Goal: Navigation & Orientation: Find specific page/section

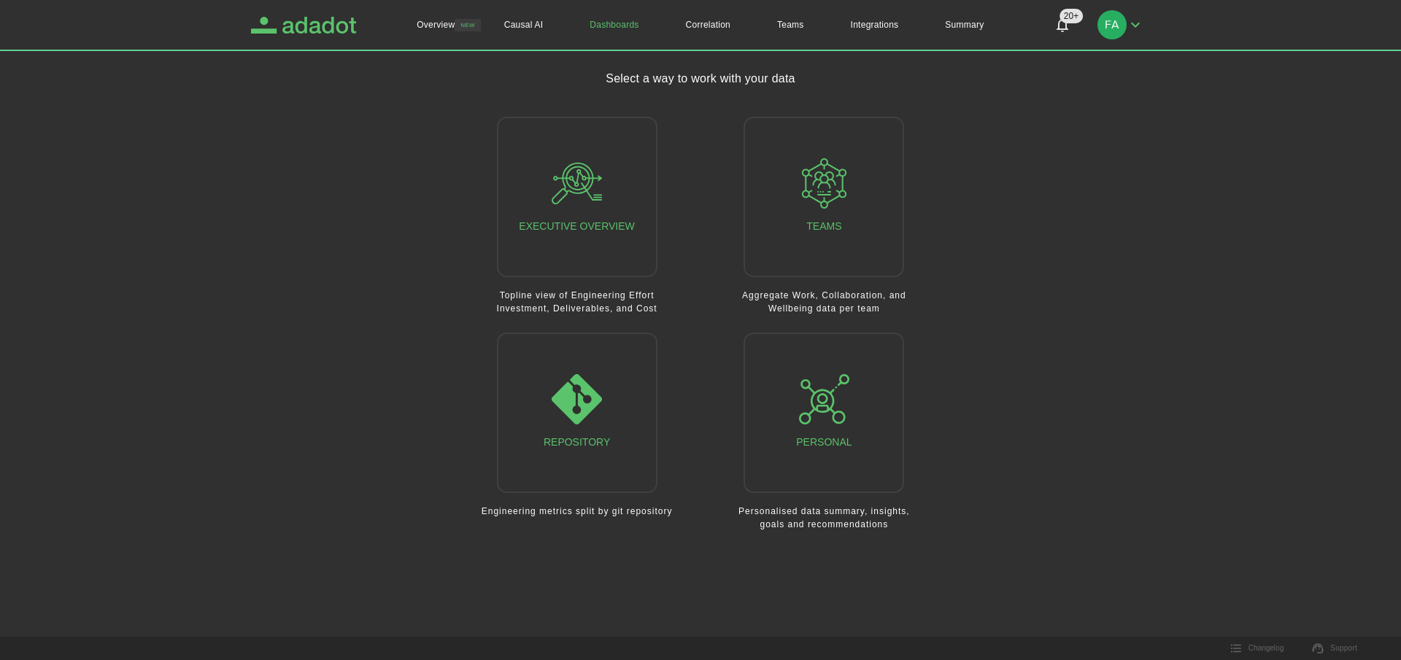
click at [310, 30] on icon "Adadot Homepage" at bounding box center [319, 25] width 74 height 17
click at [895, 198] on button "Teams" at bounding box center [824, 197] width 161 height 161
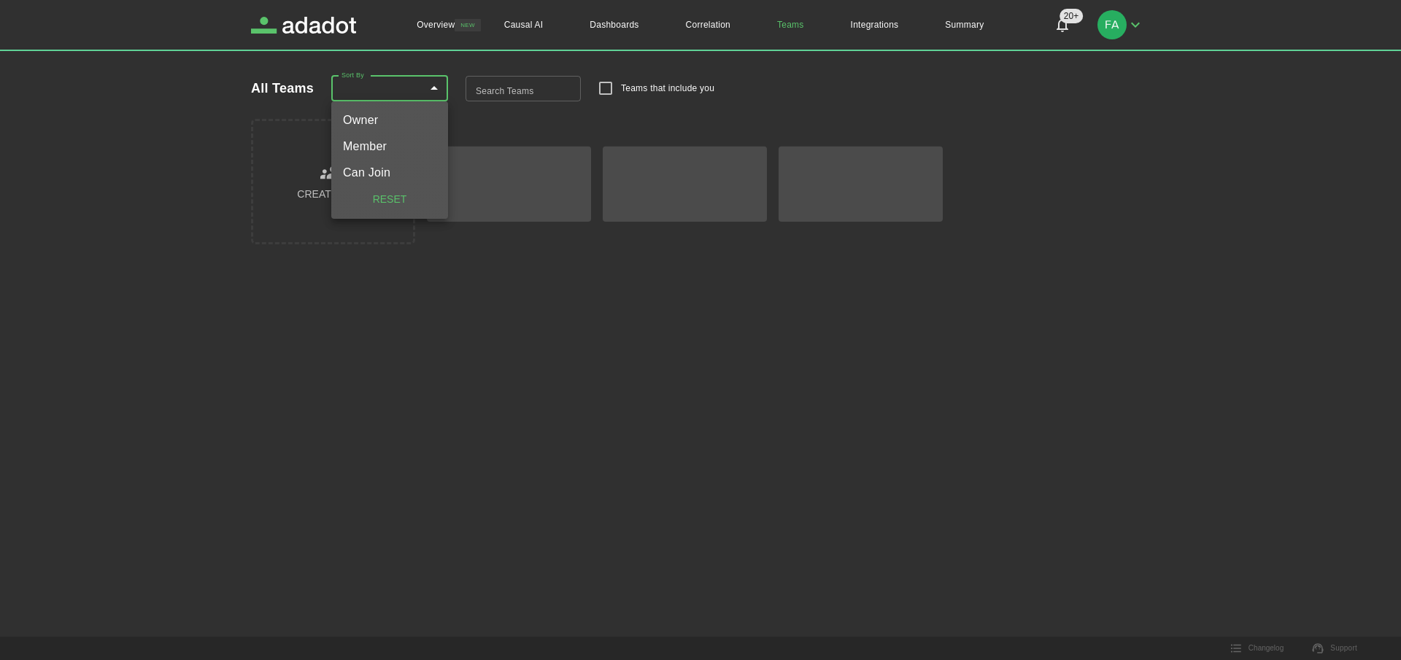
click at [433, 78] on body "Overview NEW Causal AI Dashboards Correlation Teams Integrations Summary 20+ 20…" at bounding box center [700, 330] width 1401 height 660
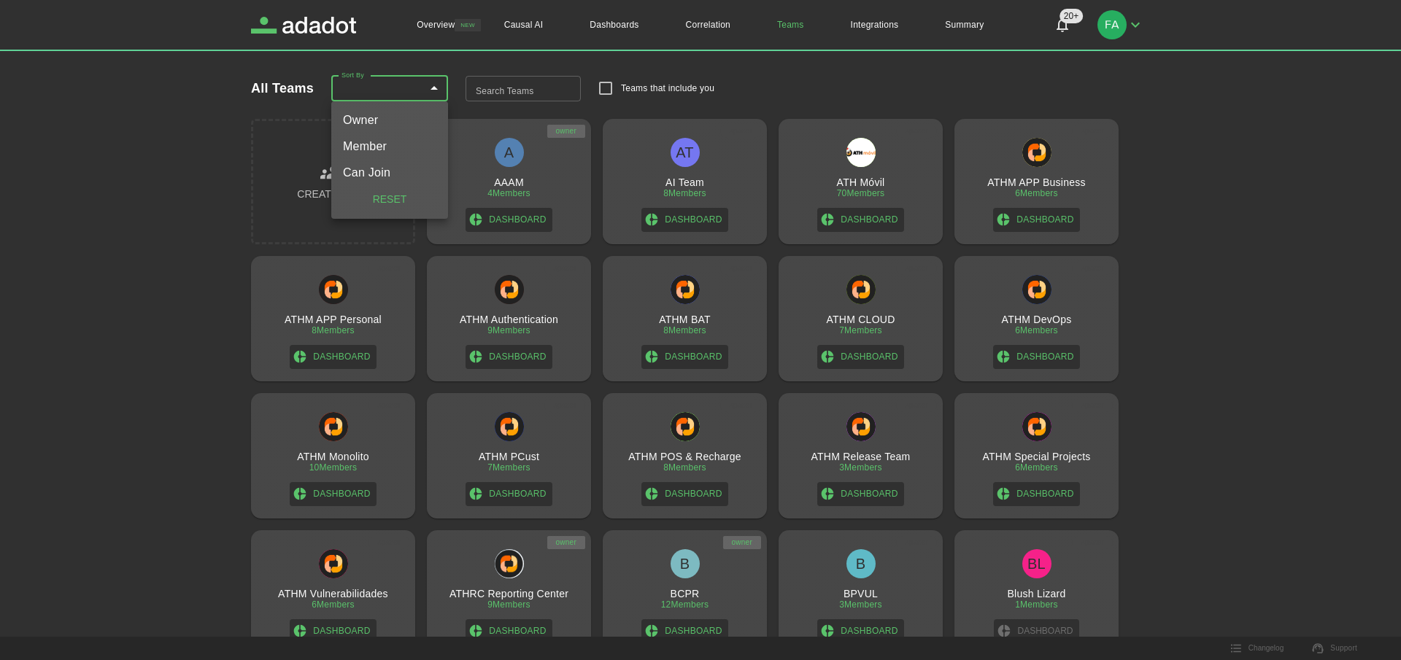
click at [687, 560] on div at bounding box center [700, 330] width 1401 height 660
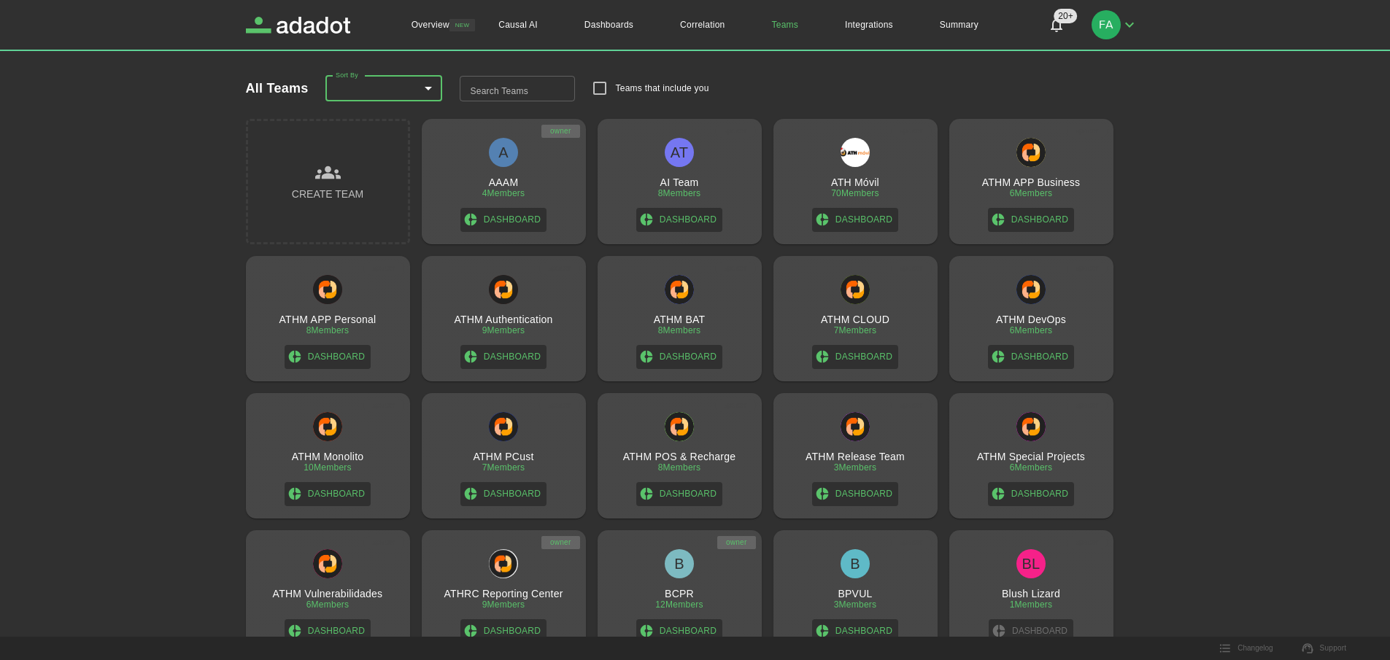
click at [686, 564] on div "B" at bounding box center [679, 563] width 29 height 29
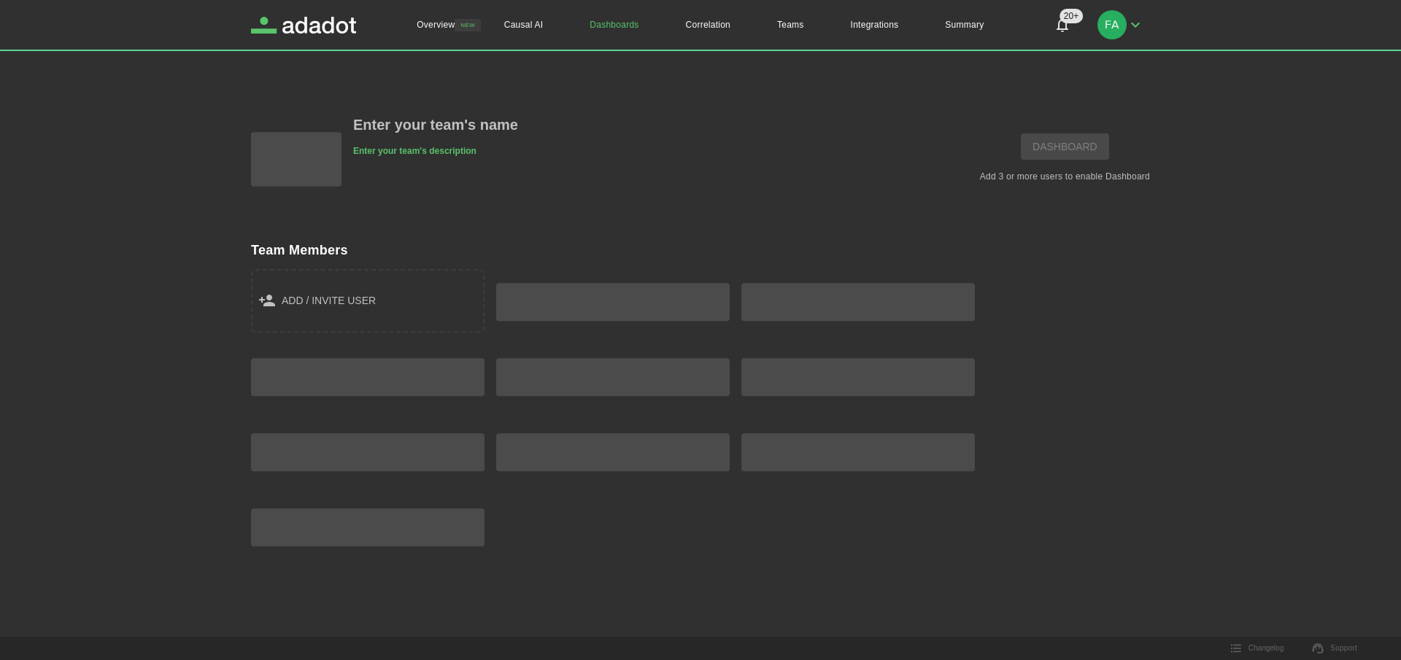
click at [684, 563] on main "Enter your team's name Enter your team's description dashboard Add 3 or more us…" at bounding box center [700, 332] width 899 height 525
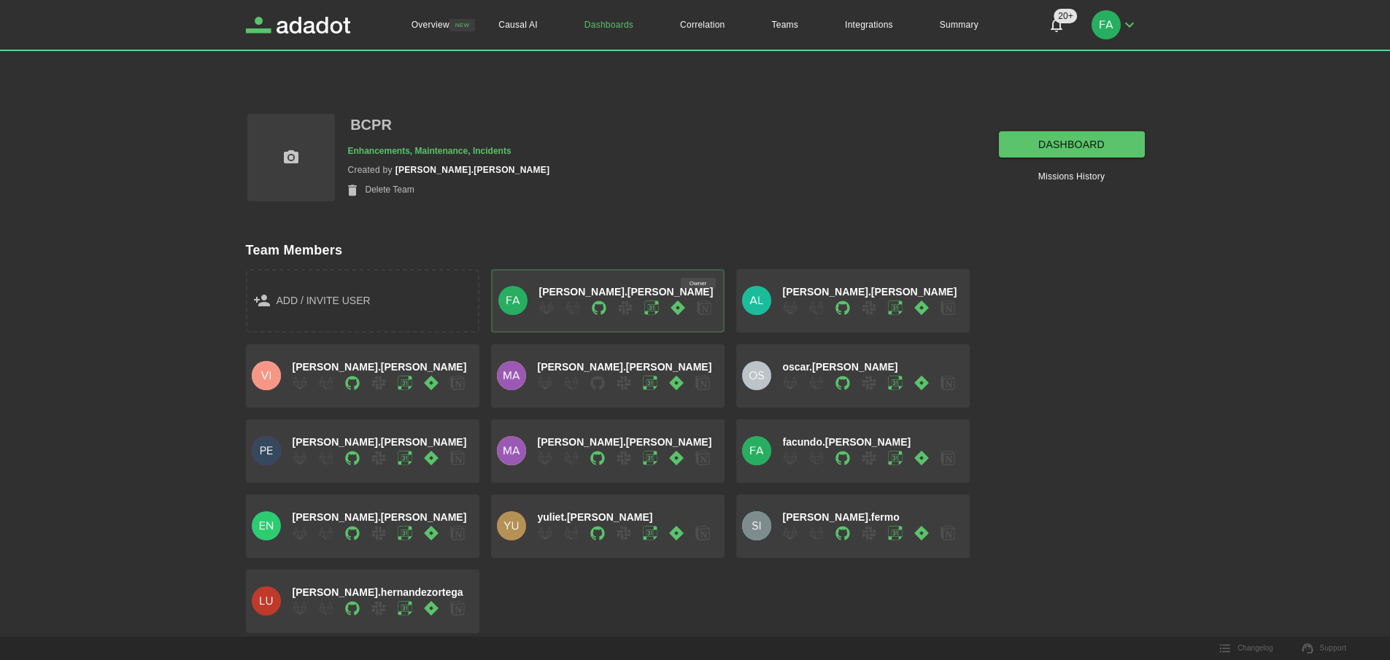
scroll to position [9, 0]
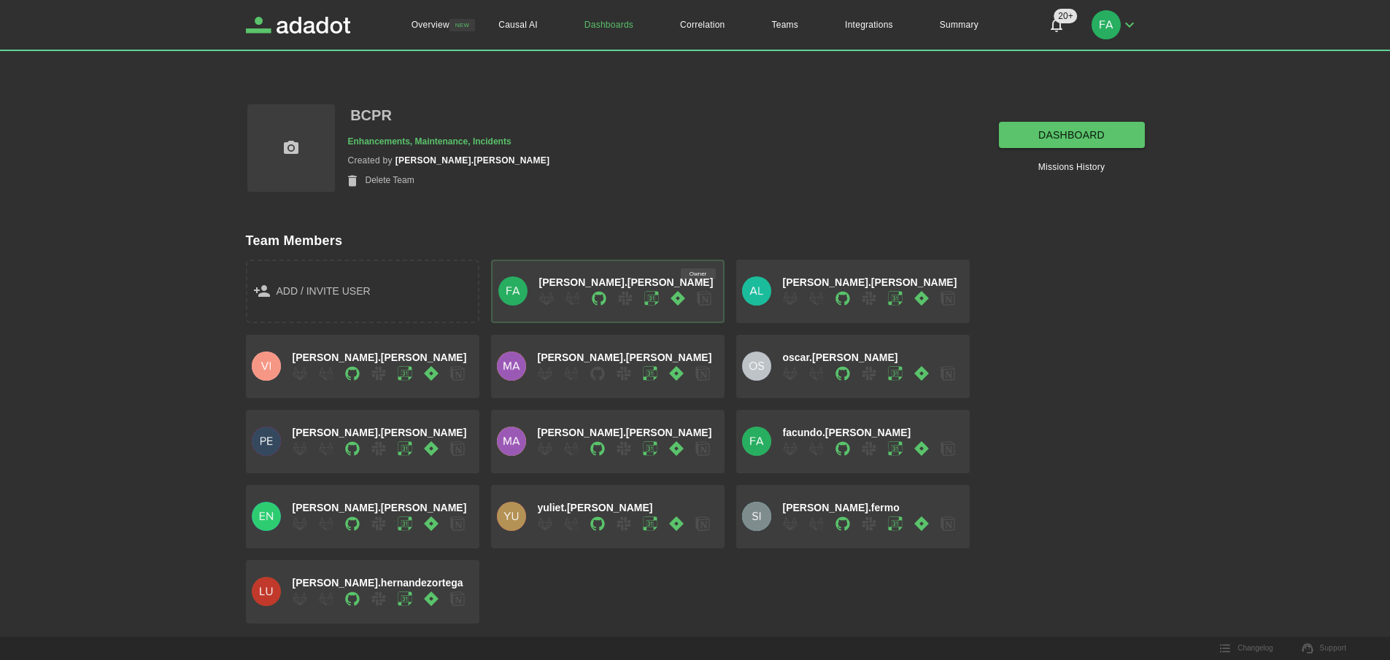
click at [1055, 74] on div "BCPR Enhancements, Maintenance, Incidents Created by [PERSON_NAME].[PERSON_NAME…" at bounding box center [681, 134] width 928 height 120
click at [1038, 124] on link "dashboard" at bounding box center [1072, 135] width 146 height 27
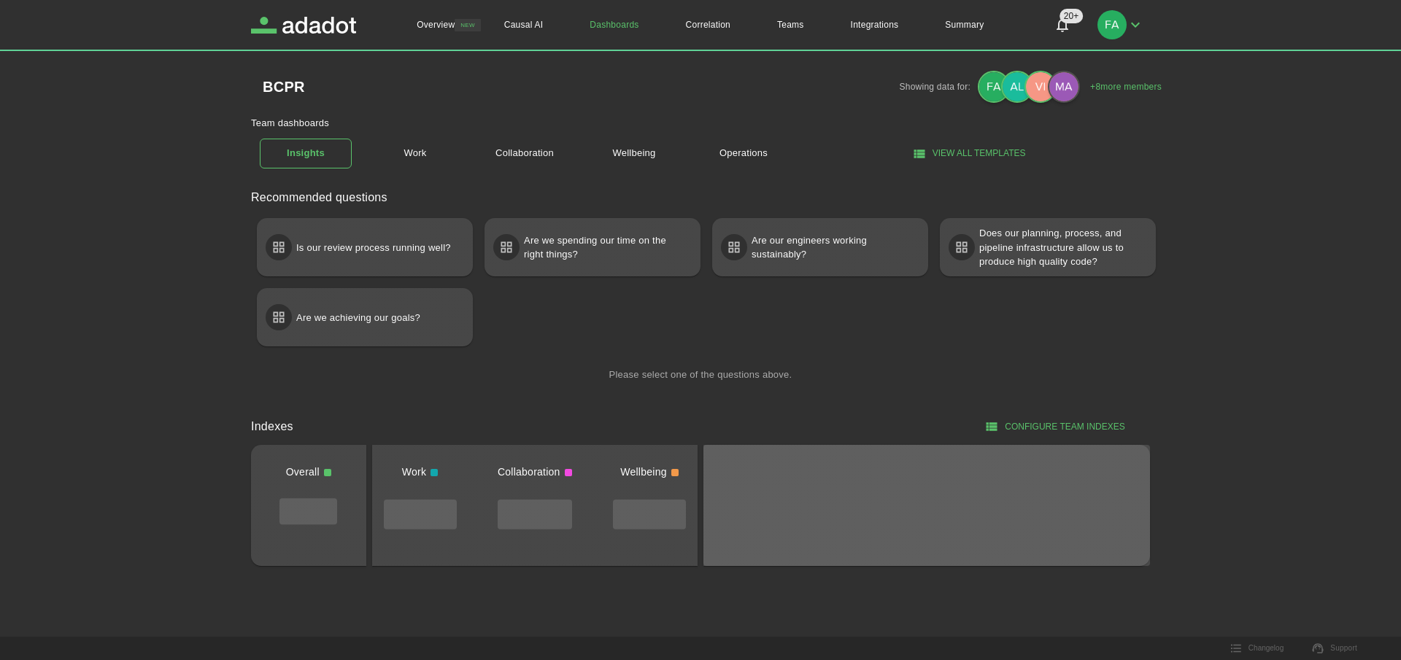
click at [458, 169] on div "Recommended questions Is our review process running well? Are we spending our t…" at bounding box center [689, 279] width 922 height 226
click at [447, 166] on link "Work" at bounding box center [415, 154] width 92 height 26
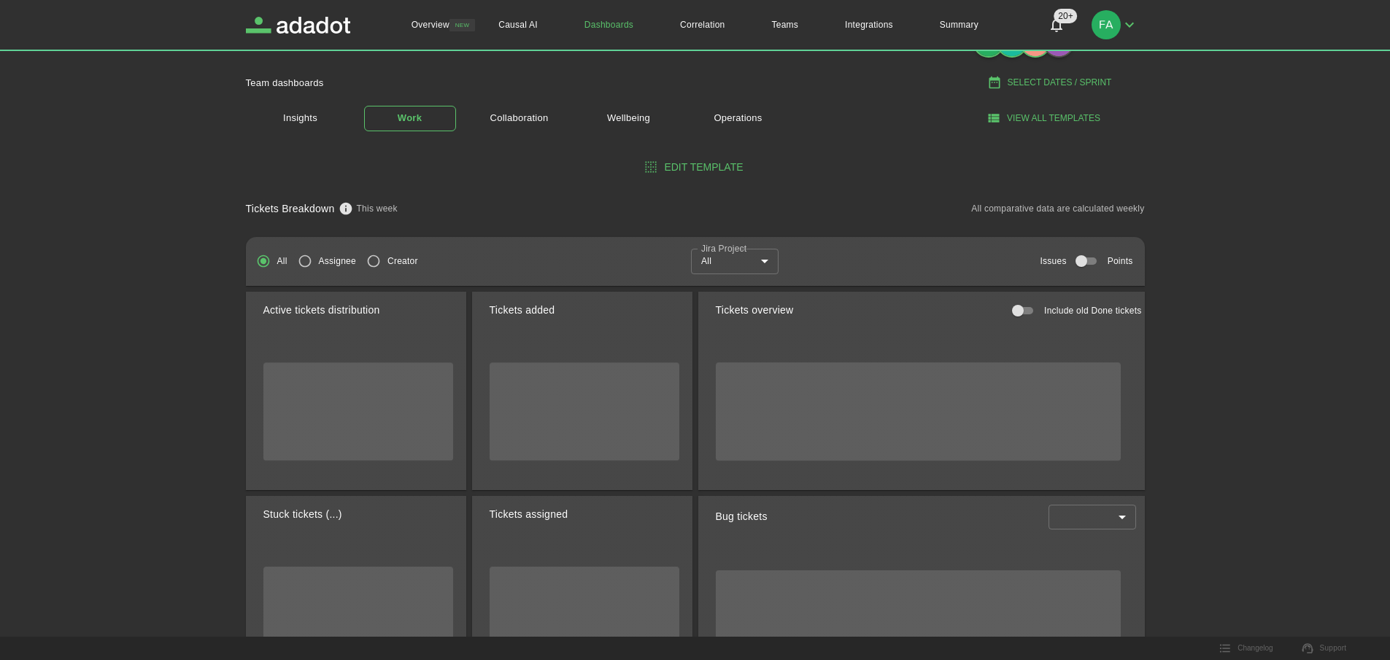
scroll to position [61, 0]
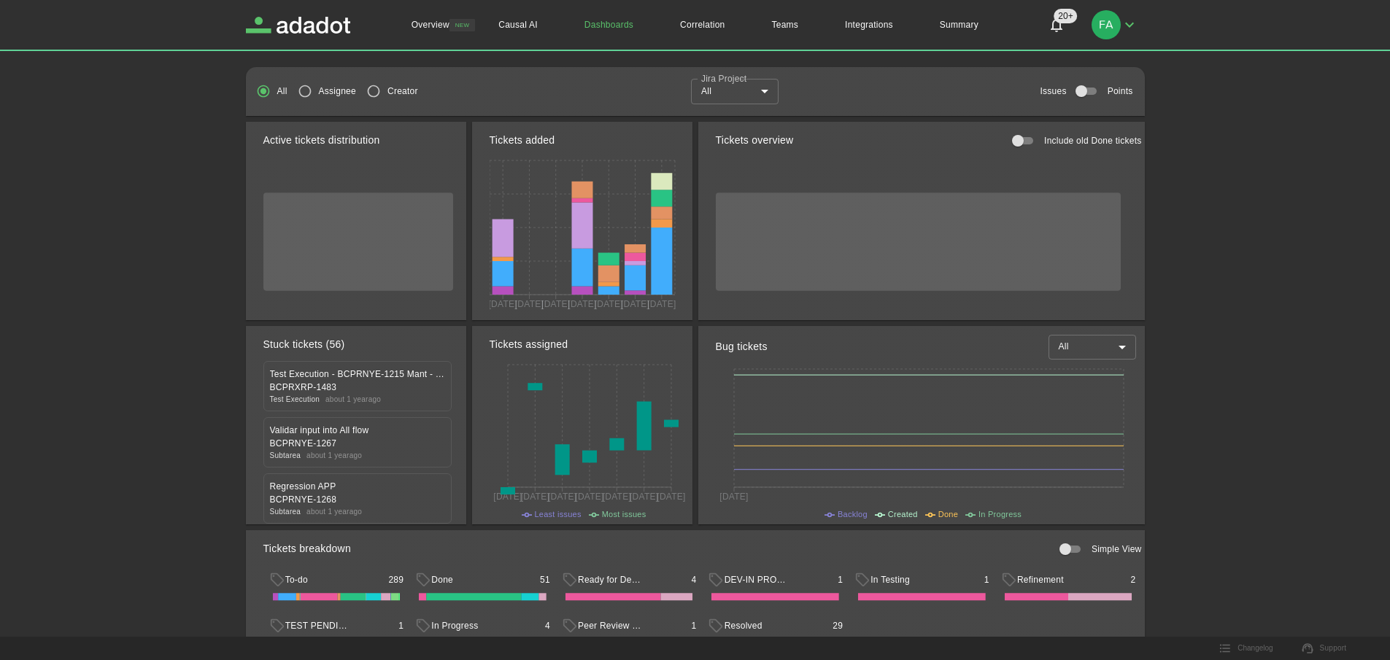
scroll to position [0, 0]
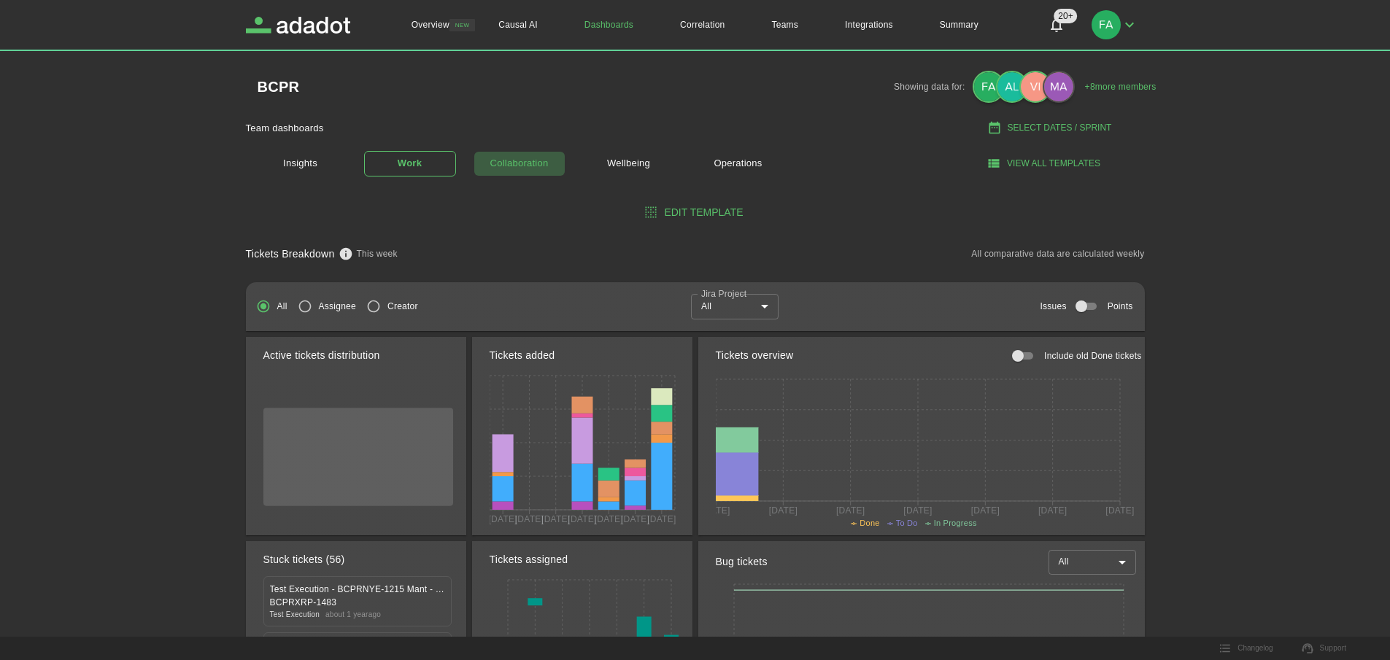
click at [510, 151] on link "Collaboration" at bounding box center [520, 164] width 92 height 26
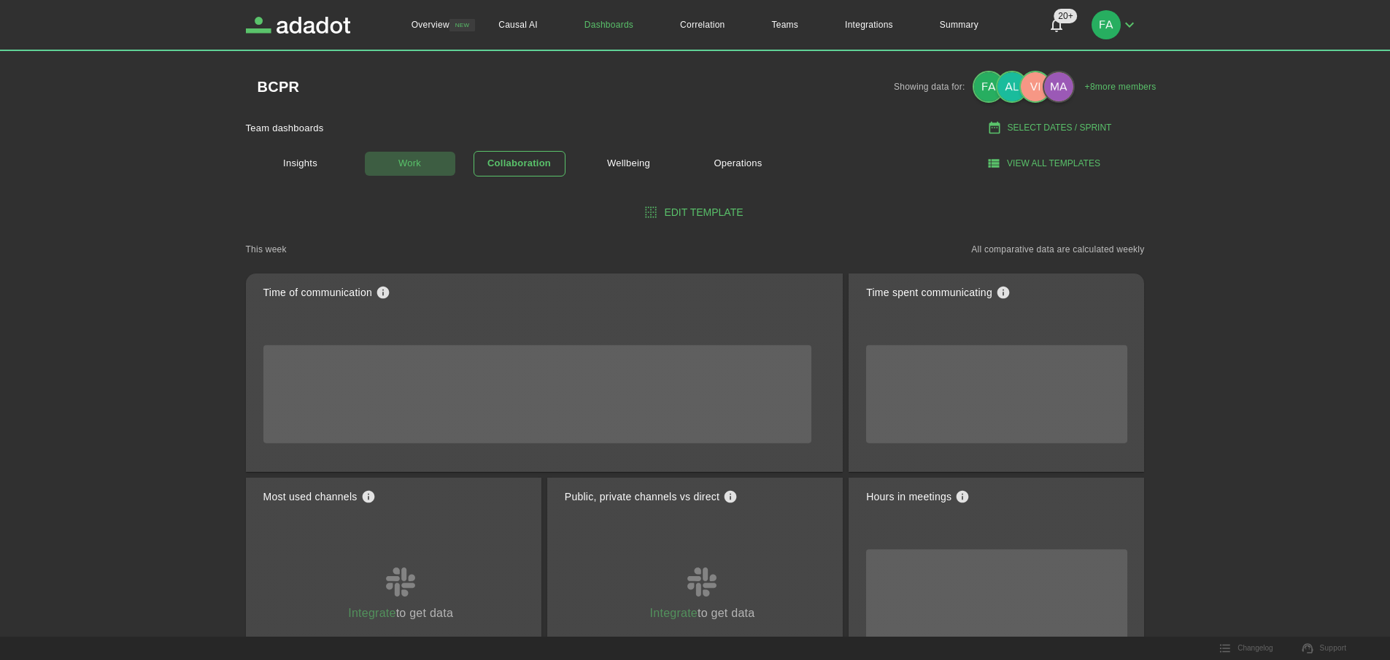
click at [411, 166] on link "Work" at bounding box center [410, 164] width 92 height 26
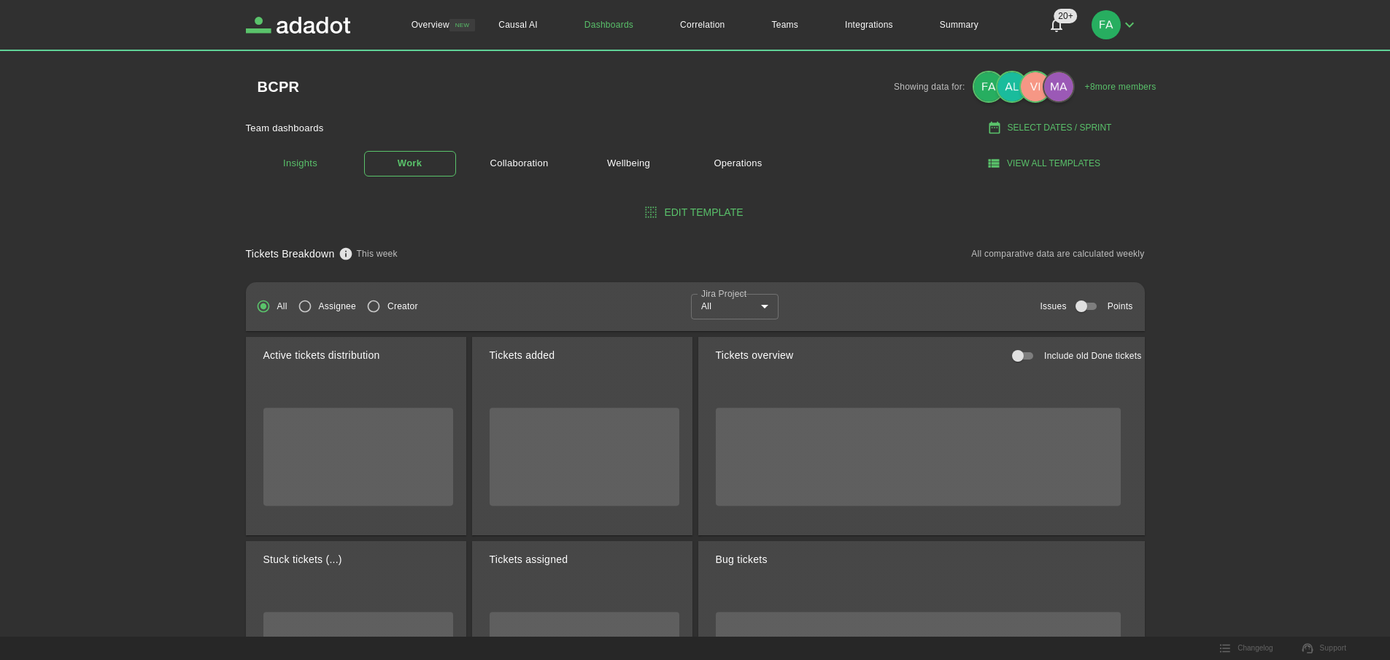
click at [296, 170] on link "Insights" at bounding box center [301, 164] width 92 height 30
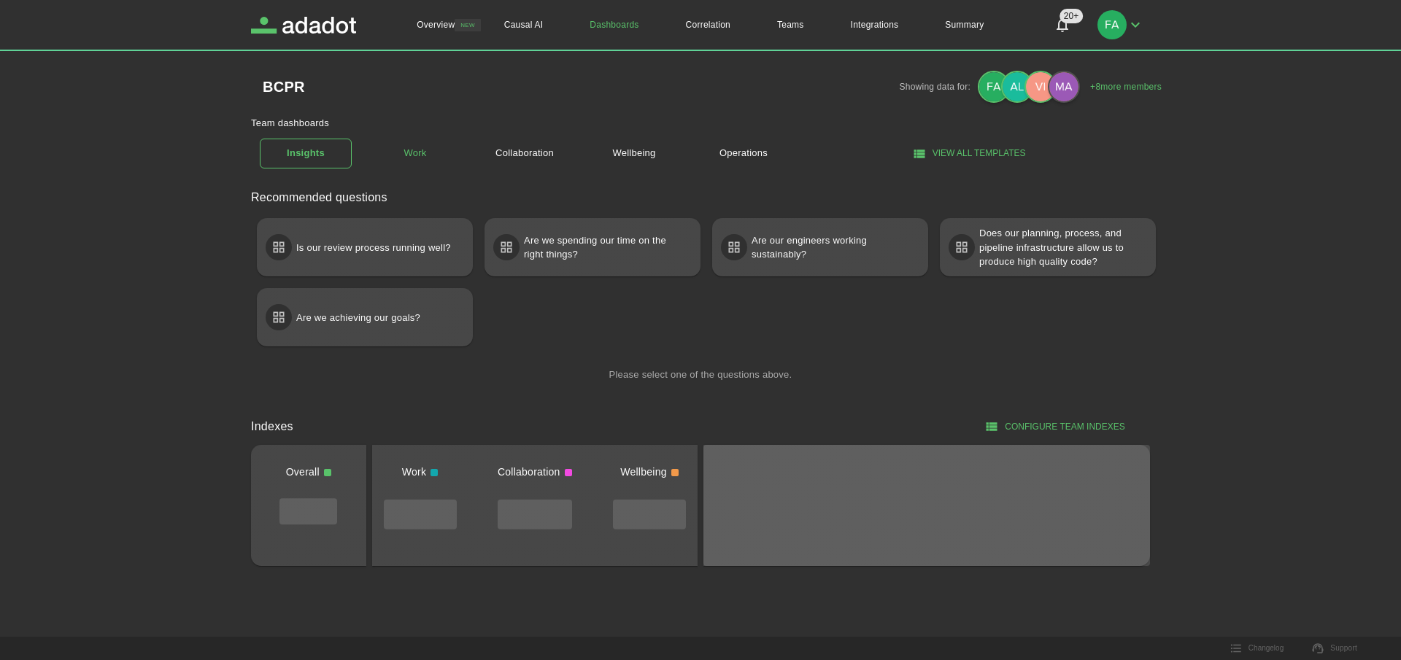
click at [433, 158] on link "Work" at bounding box center [415, 154] width 92 height 26
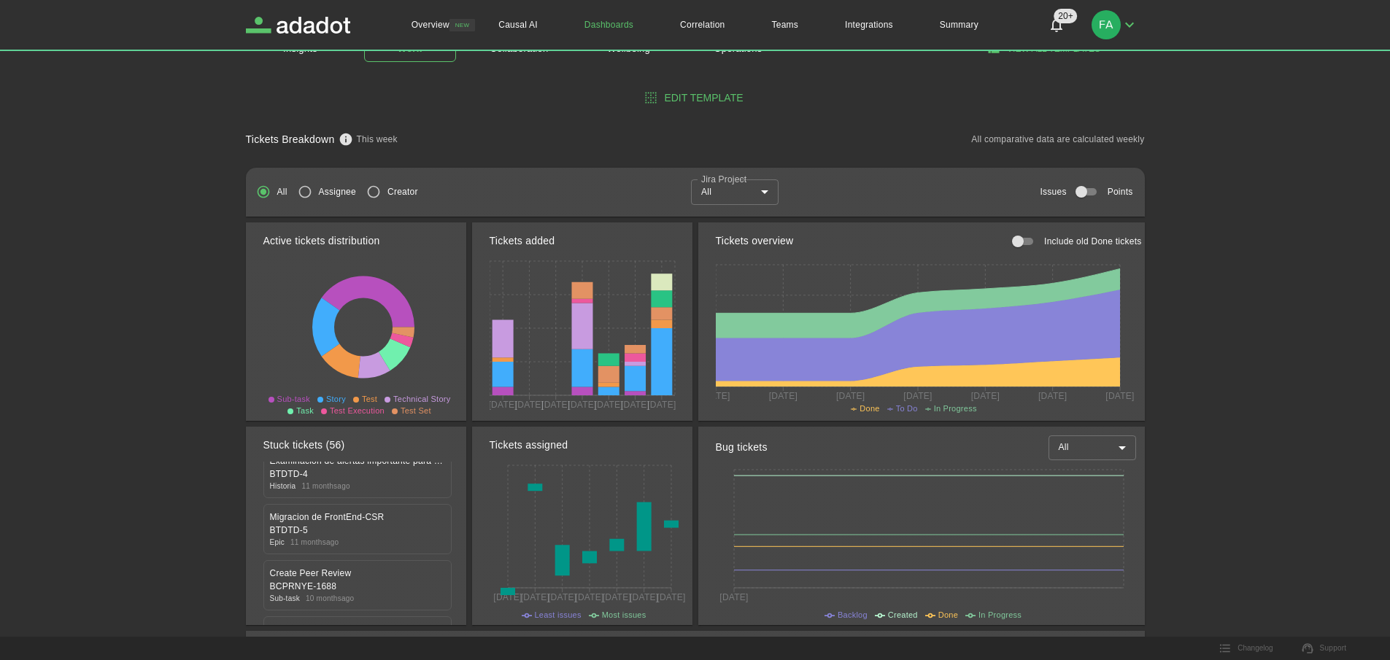
scroll to position [409, 0]
